Goal: Information Seeking & Learning: Learn about a topic

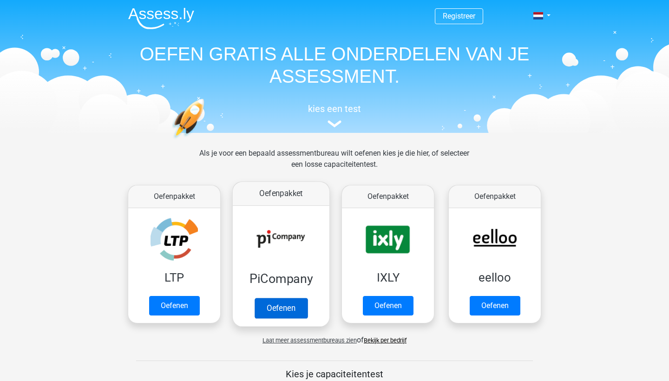
click at [294, 305] on link "Oefenen" at bounding box center [281, 308] width 53 height 20
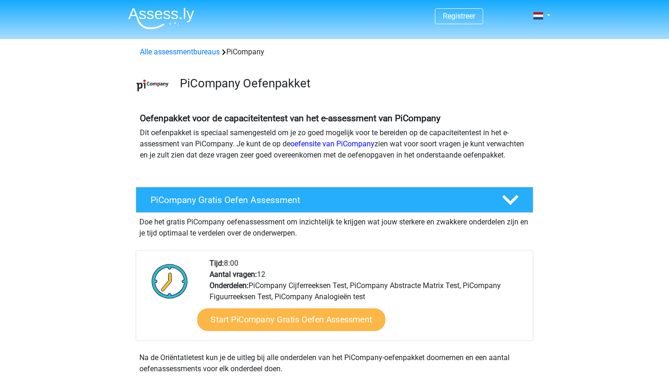
drag, startPoint x: 227, startPoint y: 276, endPoint x: 244, endPoint y: 323, distance: 50.0
click at [259, 276] on div "Tijd: 8:00 Aantal vragen: 12 Onderdelen: PiCompany Cijferreeksen Test, PiCompan…" at bounding box center [368, 299] width 330 height 83
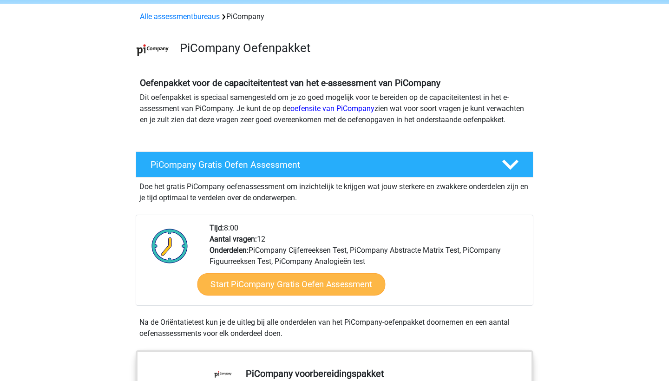
scroll to position [36, 0]
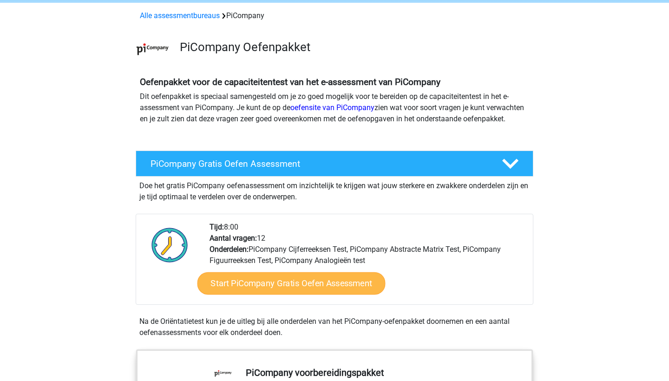
click at [268, 293] on link "Start PiCompany Gratis Oefen Assessment" at bounding box center [292, 283] width 188 height 22
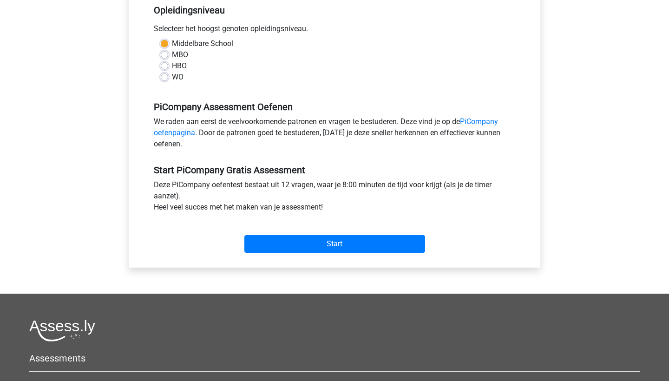
scroll to position [214, 0]
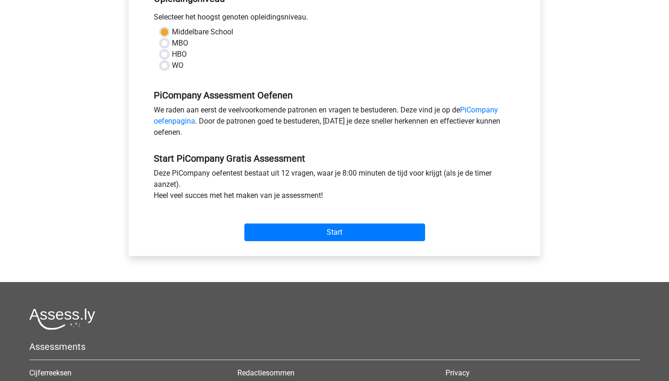
click at [336, 232] on div "Start" at bounding box center [335, 225] width 376 height 33
click at [336, 241] on input "Start" at bounding box center [334, 233] width 181 height 18
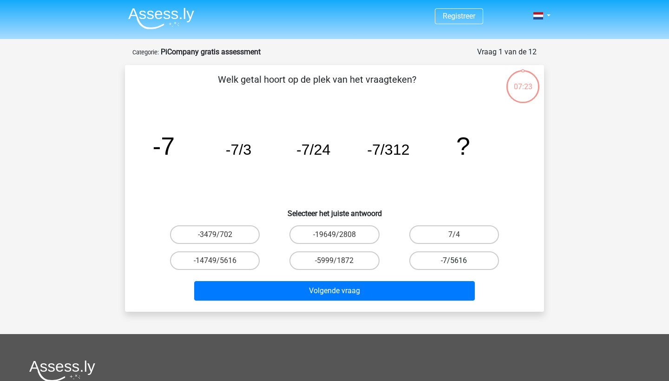
click at [446, 265] on label "-7/5616" at bounding box center [454, 260] width 90 height 19
click at [454, 265] on input "-7/5616" at bounding box center [457, 264] width 6 height 6
radio input "true"
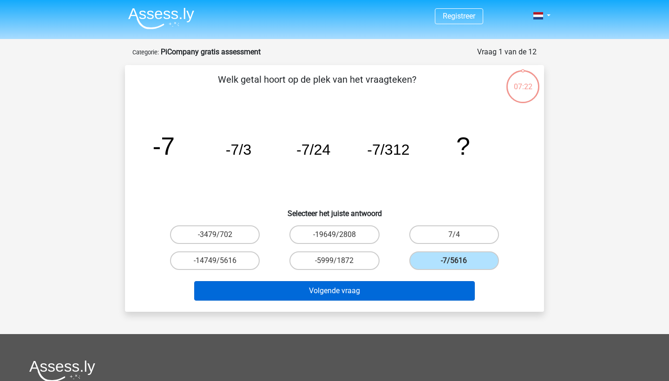
click at [429, 290] on button "Volgende vraag" at bounding box center [334, 291] width 281 height 20
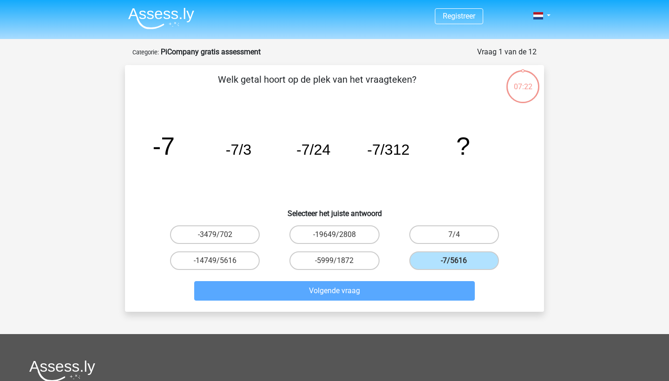
scroll to position [46, 0]
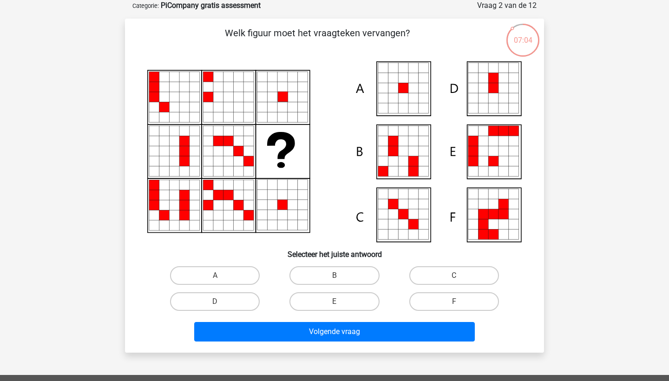
click at [411, 76] on icon at bounding box center [414, 78] width 10 height 10
click at [222, 269] on label "A" at bounding box center [215, 275] width 90 height 19
click at [221, 276] on input "A" at bounding box center [218, 279] width 6 height 6
radio input "true"
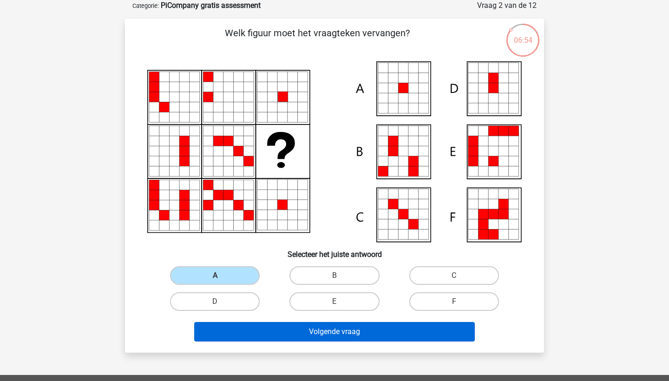
click at [304, 336] on button "Volgende vraag" at bounding box center [334, 332] width 281 height 20
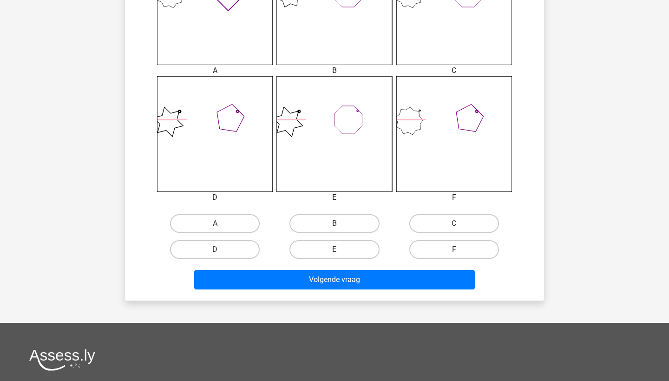
scroll to position [458, 0]
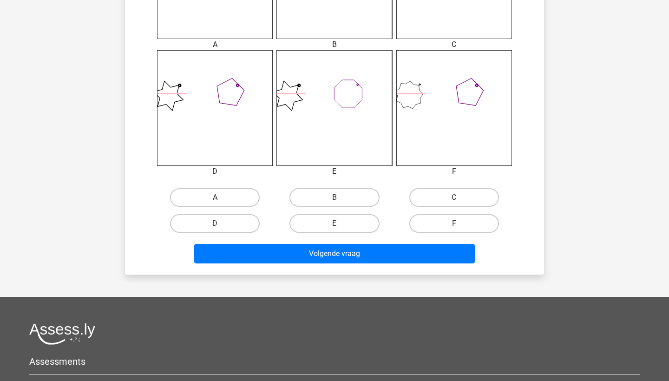
click at [222, 194] on label "A" at bounding box center [215, 197] width 90 height 19
click at [221, 198] on input "A" at bounding box center [218, 201] width 6 height 6
radio input "true"
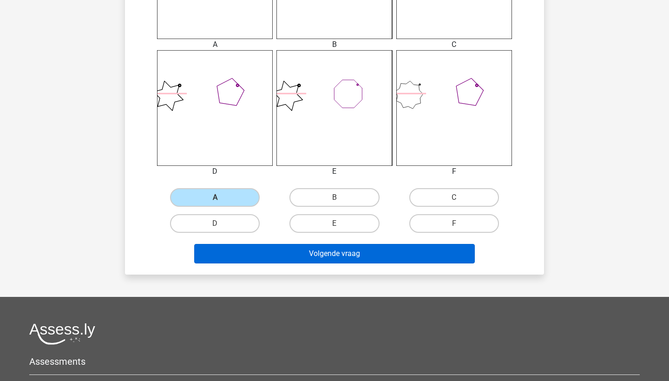
click at [252, 259] on button "Volgende vraag" at bounding box center [334, 254] width 281 height 20
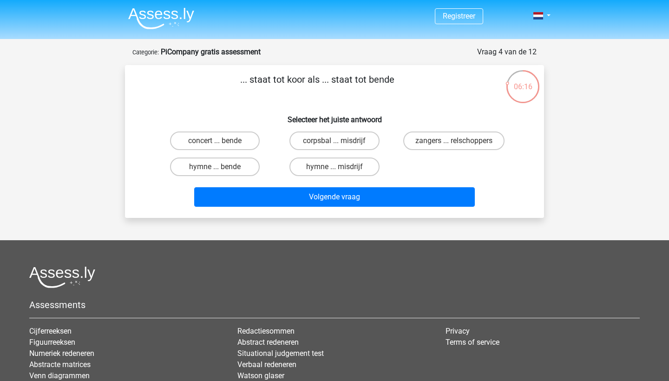
scroll to position [0, 0]
click at [444, 145] on label "zangers ... relschoppers" at bounding box center [453, 141] width 101 height 19
click at [454, 145] on input "zangers ... relschoppers" at bounding box center [457, 144] width 6 height 6
radio input "true"
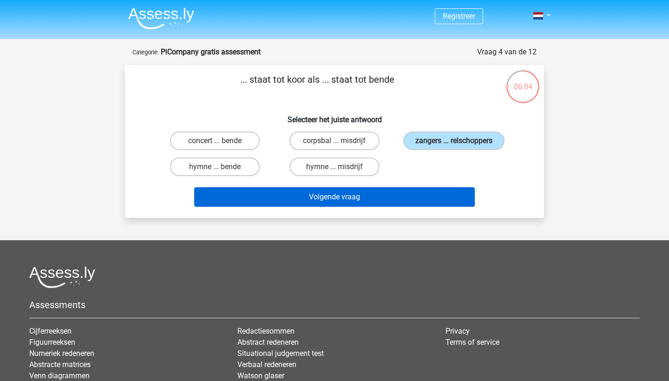
click at [388, 207] on button "Volgende vraag" at bounding box center [334, 197] width 281 height 20
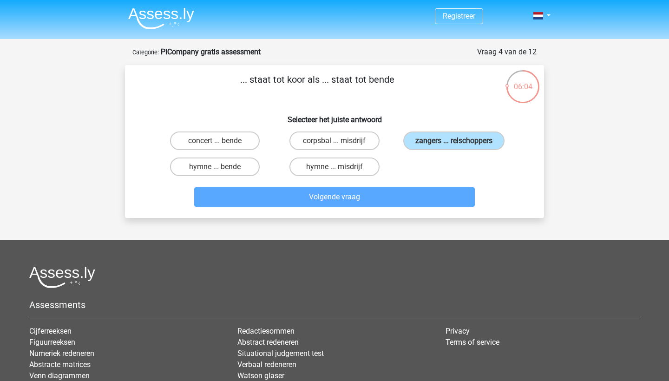
scroll to position [46, 0]
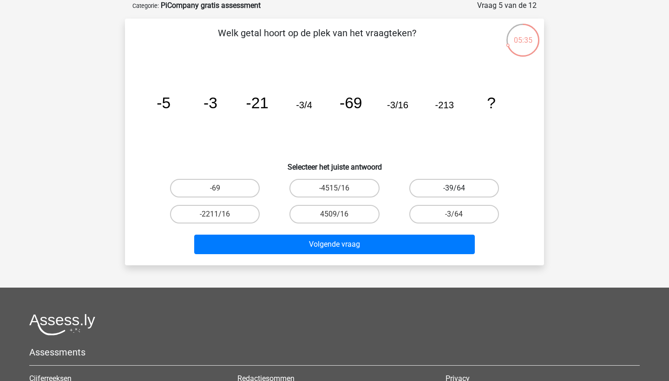
click at [486, 187] on label "-39/64" at bounding box center [454, 188] width 90 height 19
click at [460, 188] on input "-39/64" at bounding box center [457, 191] width 6 height 6
radio input "true"
click at [448, 213] on label "-3/64" at bounding box center [454, 214] width 90 height 19
click at [454, 214] on input "-3/64" at bounding box center [457, 217] width 6 height 6
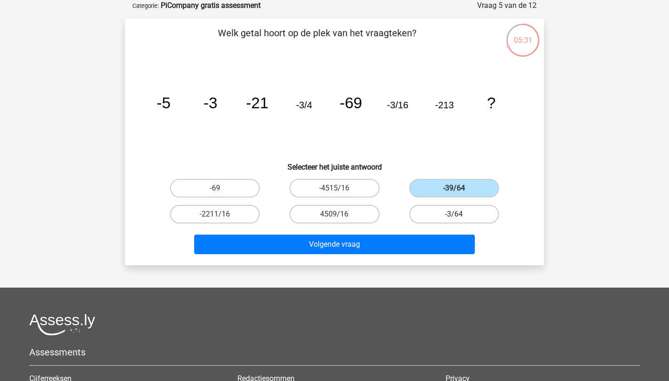
radio input "true"
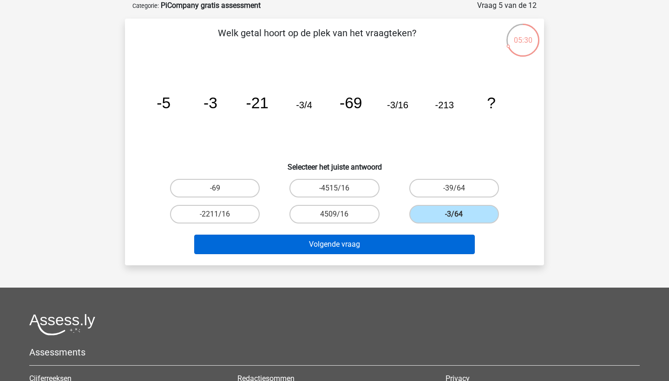
click at [411, 247] on button "Volgende vraag" at bounding box center [334, 245] width 281 height 20
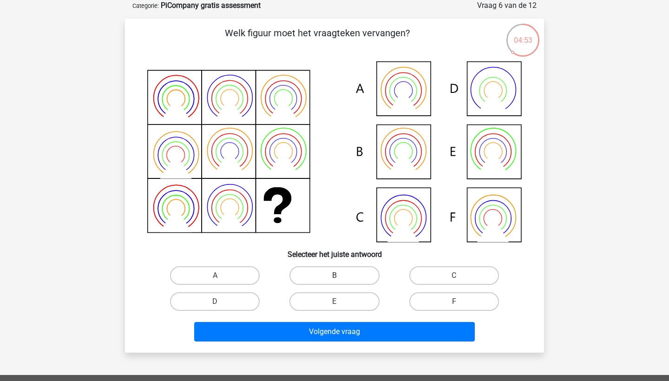
click at [313, 277] on label "B" at bounding box center [335, 275] width 90 height 19
click at [335, 277] on input "B" at bounding box center [338, 279] width 6 height 6
radio input "true"
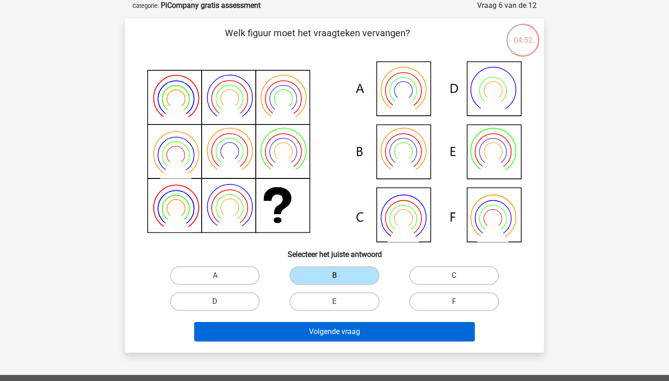
click at [314, 338] on button "Volgende vraag" at bounding box center [334, 332] width 281 height 20
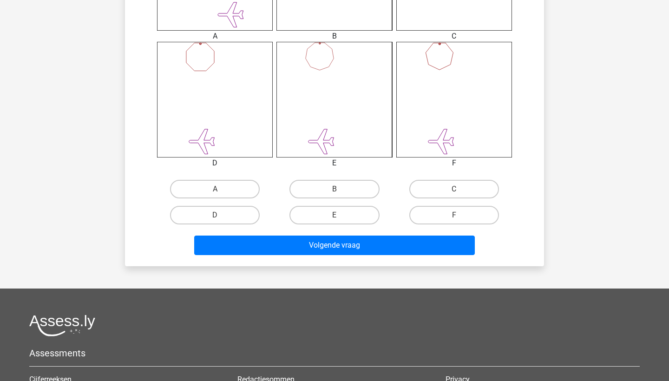
scroll to position [461, 0]
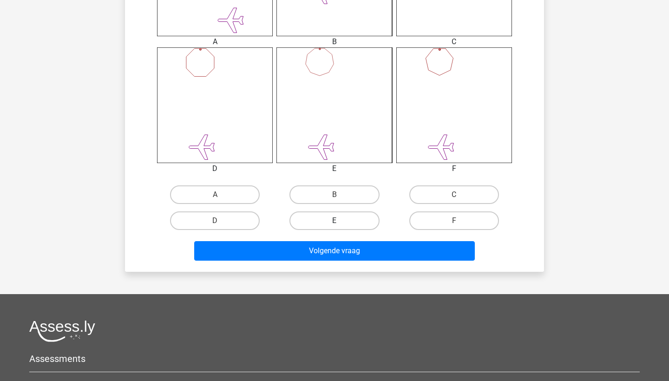
click at [324, 228] on label "E" at bounding box center [335, 220] width 90 height 19
click at [335, 227] on input "E" at bounding box center [338, 224] width 6 height 6
radio input "true"
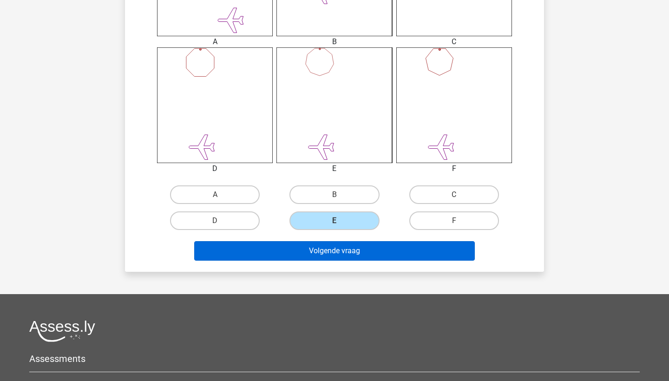
click at [337, 258] on button "Volgende vraag" at bounding box center [334, 251] width 281 height 20
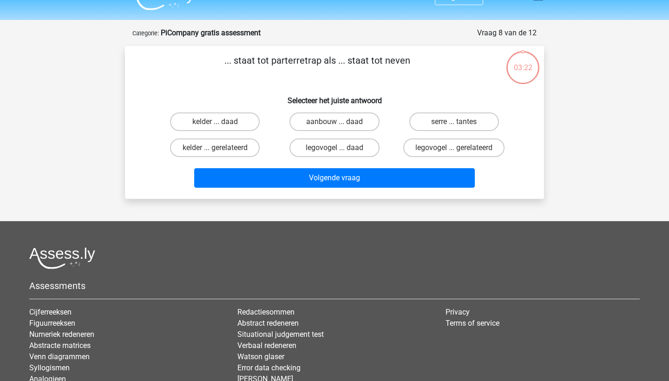
scroll to position [17, 0]
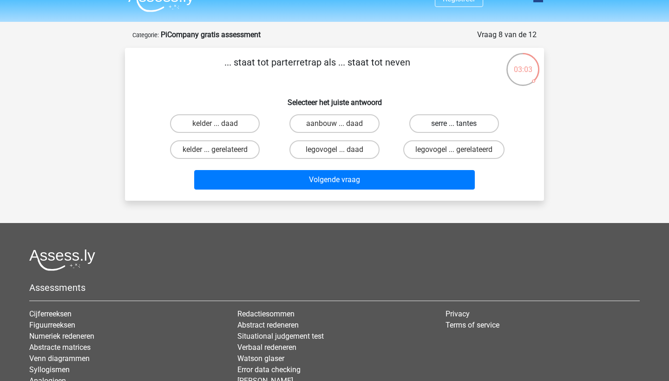
click at [461, 124] on label "serre ... tantes" at bounding box center [454, 123] width 90 height 19
click at [460, 124] on input "serre ... tantes" at bounding box center [457, 127] width 6 height 6
radio input "true"
click at [384, 191] on div "Volgende vraag" at bounding box center [334, 181] width 359 height 23
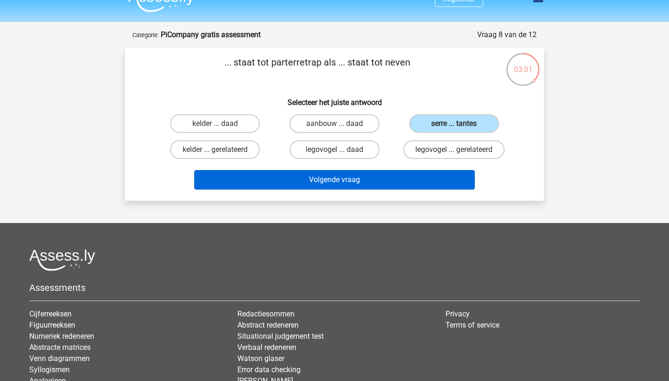
click at [383, 185] on button "Volgende vraag" at bounding box center [334, 180] width 281 height 20
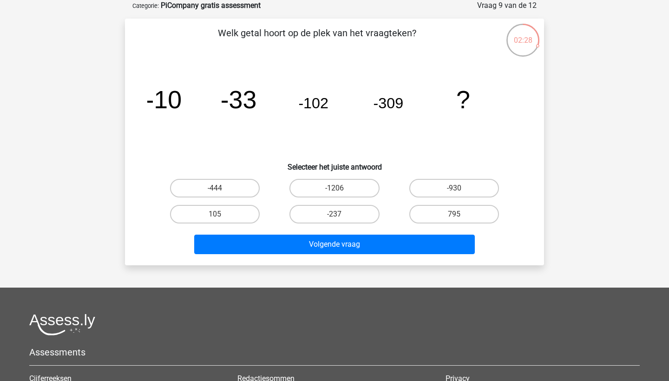
click at [335, 189] on input "-1206" at bounding box center [338, 191] width 6 height 6
radio input "true"
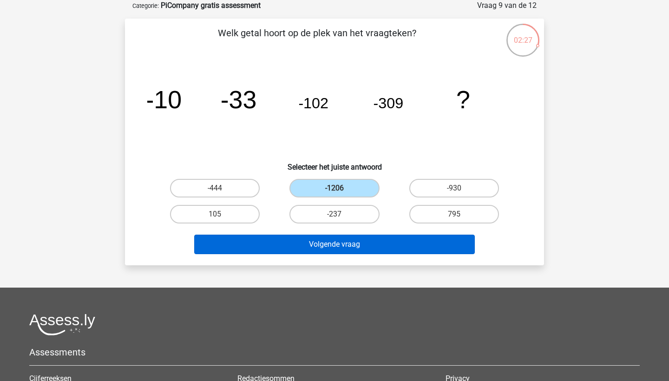
click at [339, 244] on button "Volgende vraag" at bounding box center [334, 245] width 281 height 20
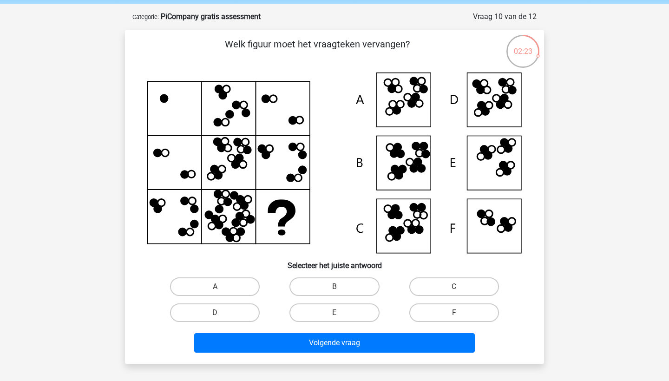
scroll to position [36, 0]
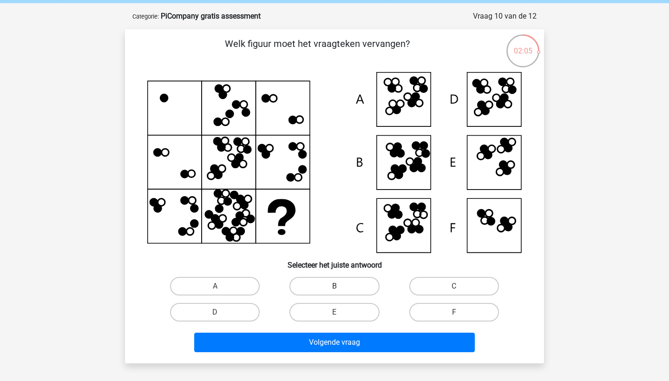
click at [353, 286] on label "B" at bounding box center [335, 286] width 90 height 19
click at [341, 286] on input "B" at bounding box center [338, 289] width 6 height 6
radio input "true"
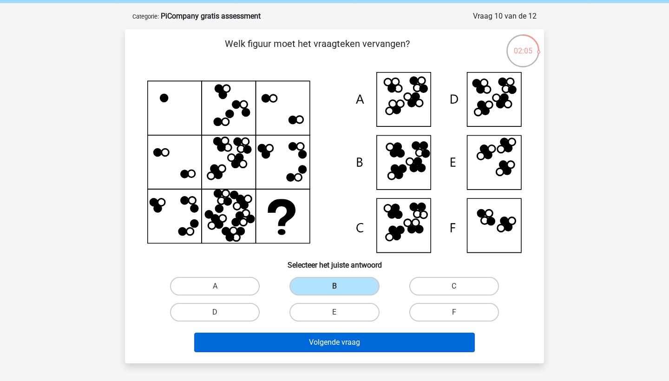
click at [363, 346] on button "Volgende vraag" at bounding box center [334, 343] width 281 height 20
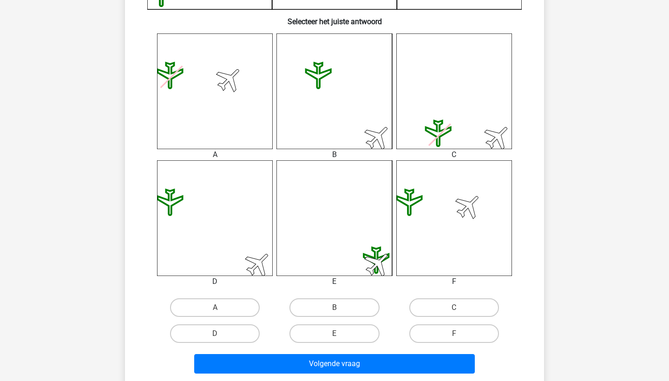
scroll to position [354, 0]
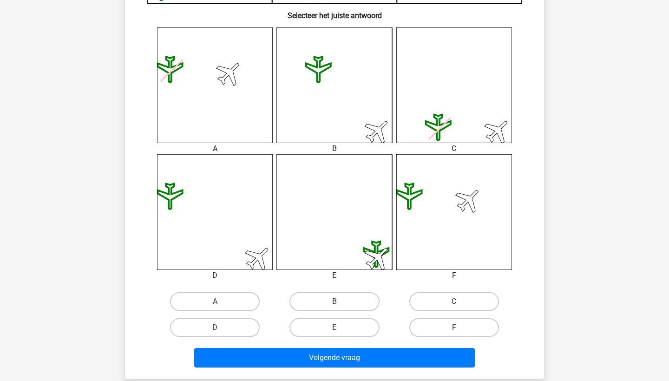
click at [336, 292] on div "B" at bounding box center [334, 302] width 119 height 26
click at [336, 295] on label "B" at bounding box center [335, 301] width 90 height 19
click at [336, 302] on input "B" at bounding box center [338, 305] width 6 height 6
radio input "true"
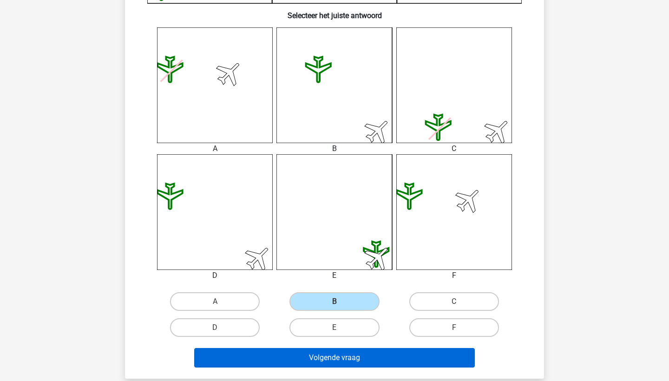
click at [339, 352] on button "Volgende vraag" at bounding box center [334, 358] width 281 height 20
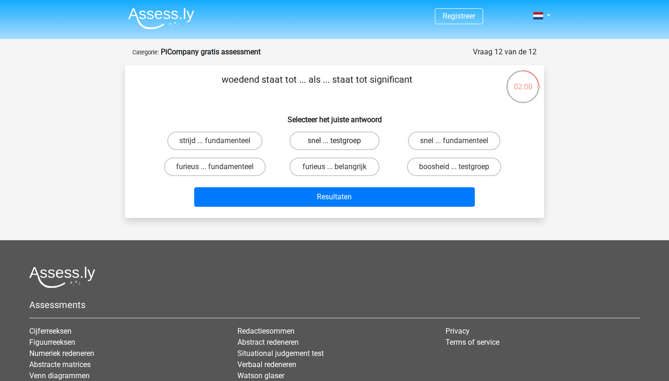
scroll to position [0, 0]
click at [344, 143] on label "snel ... testgroep" at bounding box center [335, 141] width 90 height 19
click at [341, 143] on input "snel ... testgroep" at bounding box center [338, 144] width 6 height 6
radio input "true"
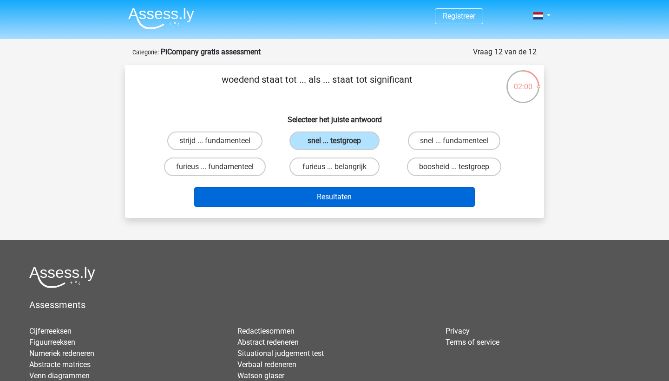
click at [344, 189] on button "Resultaten" at bounding box center [334, 197] width 281 height 20
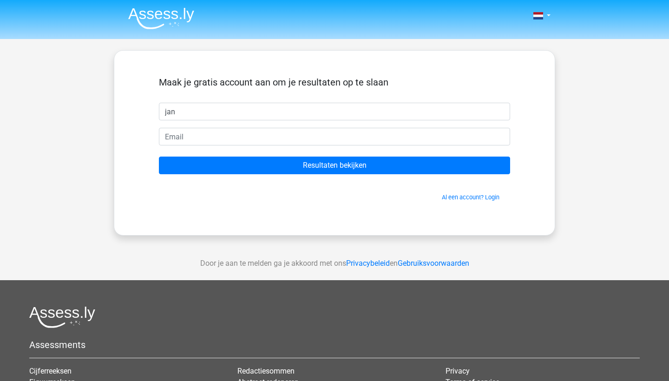
type input "jan"
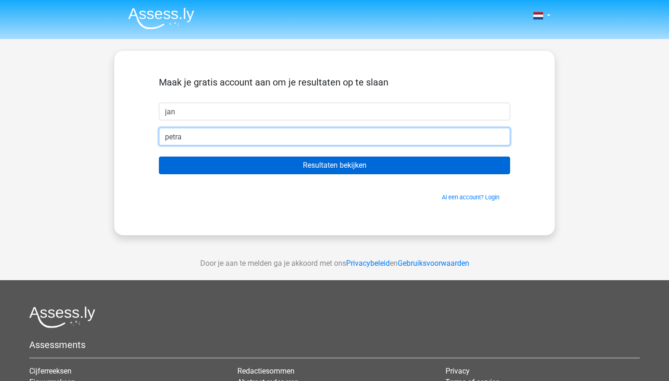
type input "petra"
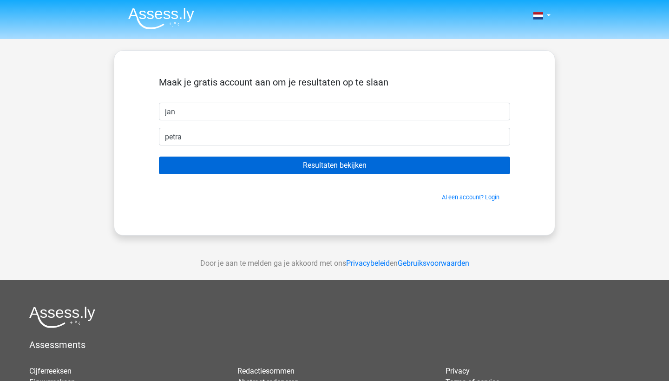
click at [328, 167] on input "Resultaten bekijken" at bounding box center [334, 166] width 351 height 18
click at [337, 165] on input "Resultaten bekijken" at bounding box center [334, 166] width 351 height 18
